Goal: Information Seeking & Learning: Learn about a topic

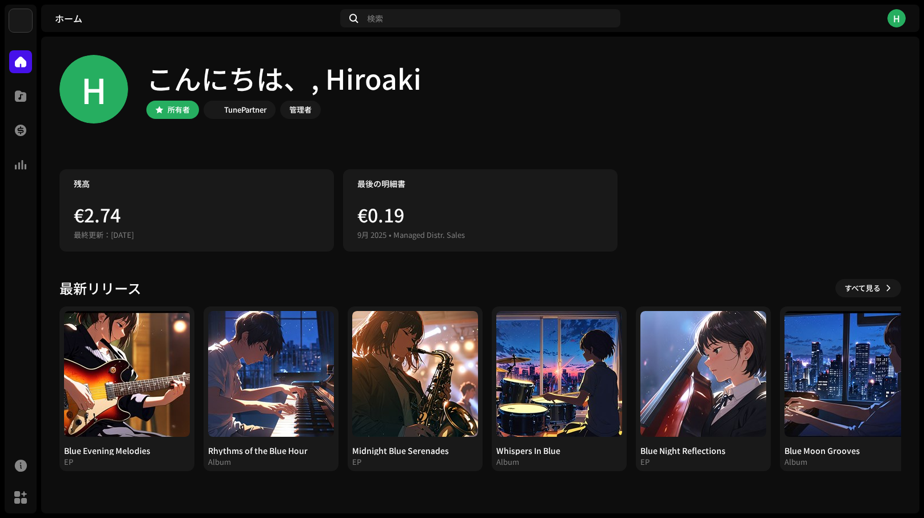
click at [165, 209] on div "€2.74" at bounding box center [197, 214] width 246 height 18
click at [17, 173] on div at bounding box center [20, 164] width 23 height 23
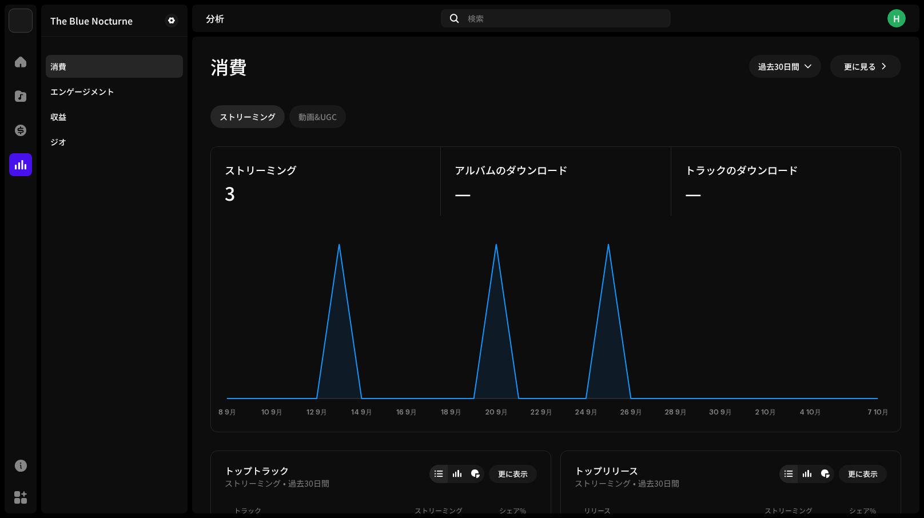
click at [313, 120] on div "動画&UGC" at bounding box center [318, 116] width 38 height 23
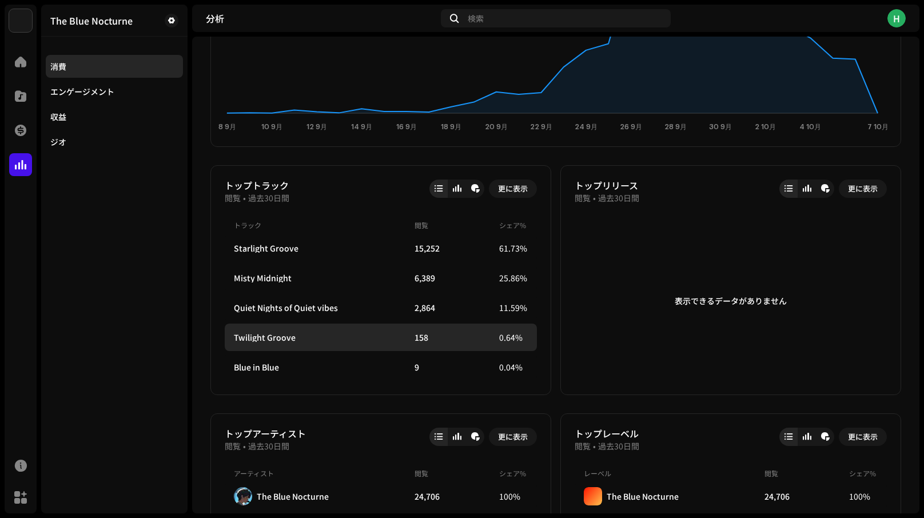
scroll to position [268, 0]
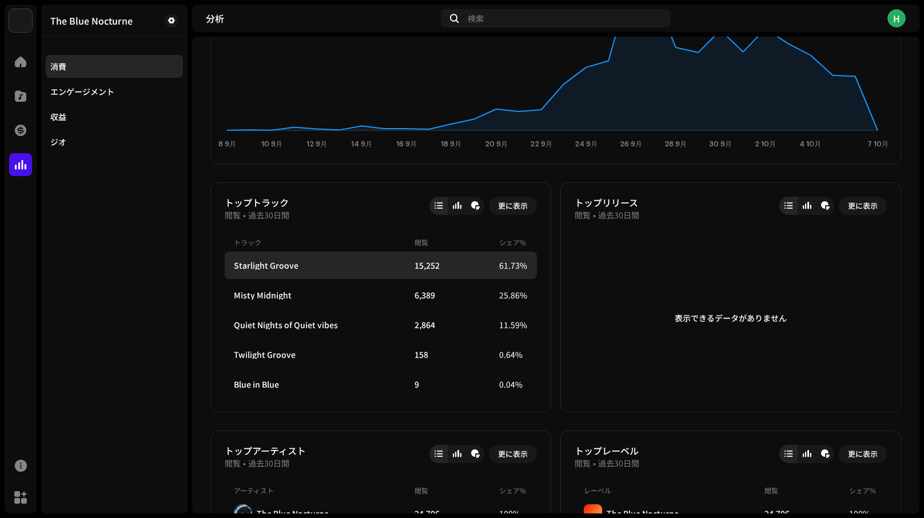
click at [329, 269] on div "Starlight Groove" at bounding box center [322, 265] width 176 height 9
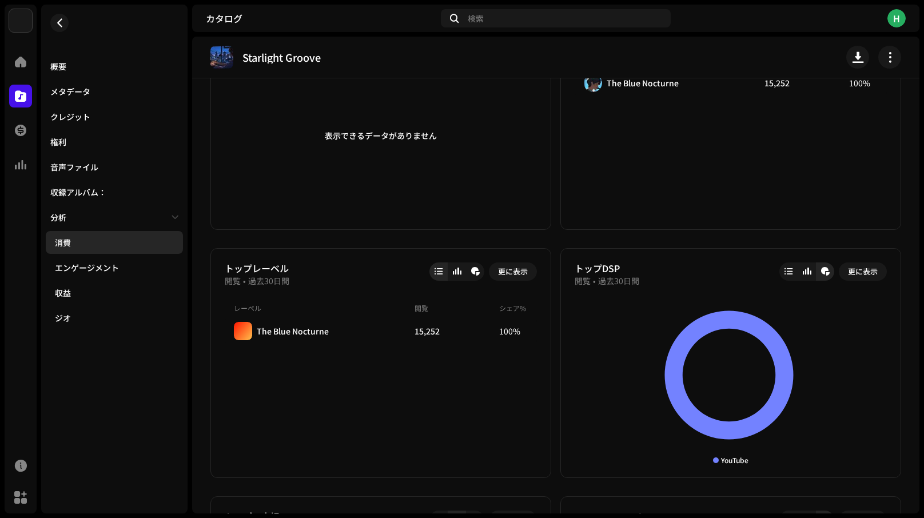
scroll to position [79, 0]
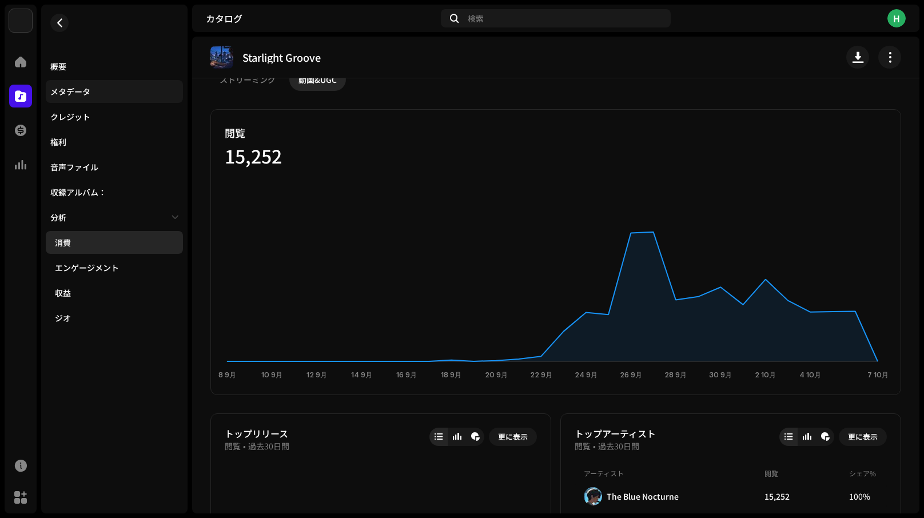
click at [99, 92] on div "メタデータ" at bounding box center [114, 91] width 128 height 9
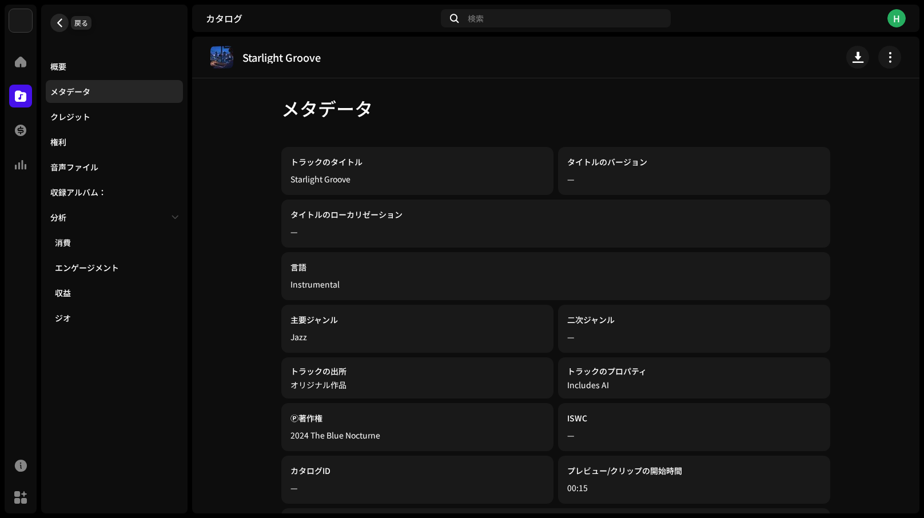
click at [57, 22] on span "button" at bounding box center [59, 22] width 9 height 9
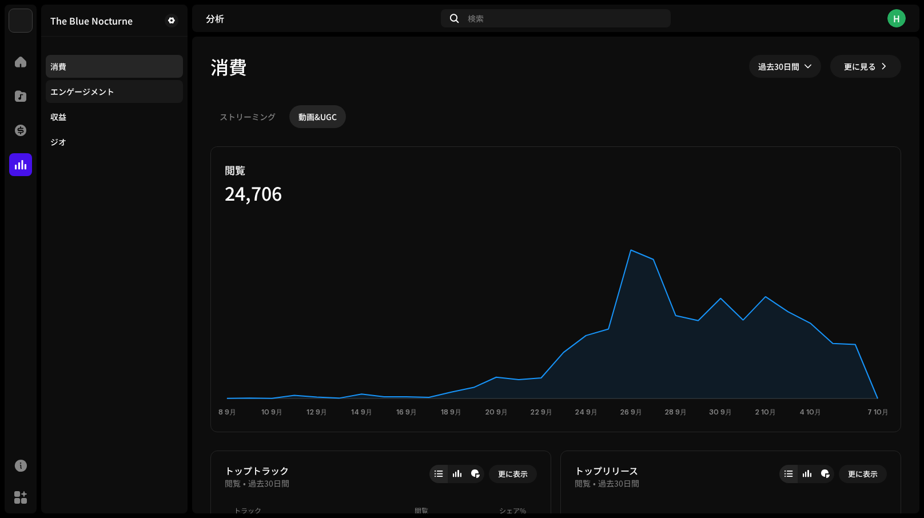
click at [94, 94] on div "エンゲージメント" at bounding box center [82, 91] width 64 height 9
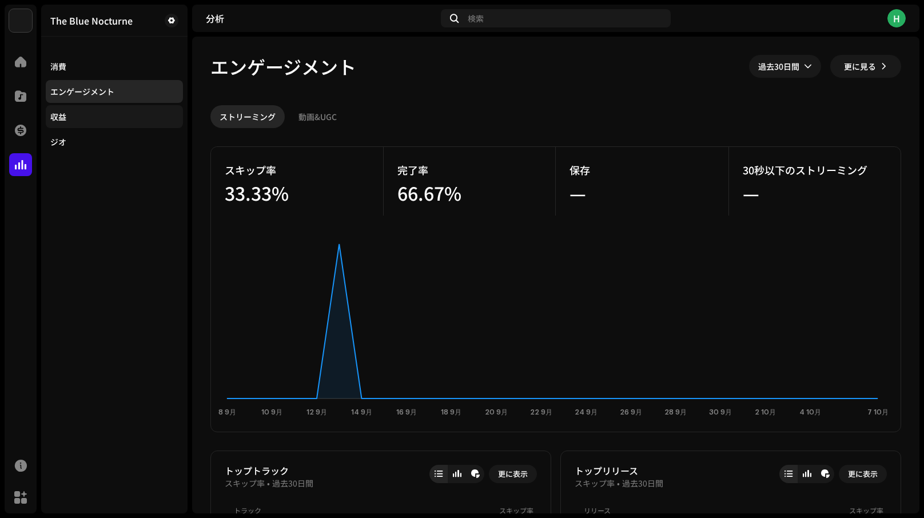
click at [83, 120] on div "収益" at bounding box center [114, 116] width 128 height 9
